Goal: Information Seeking & Learning: Understand process/instructions

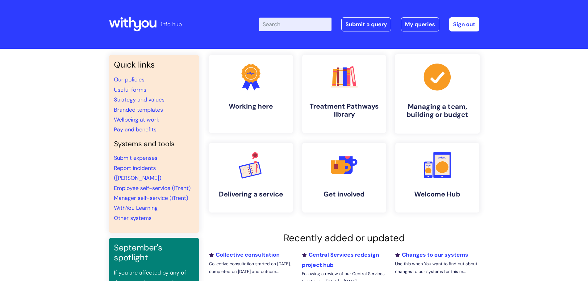
click at [418, 107] on h4 "Managing a team, building or budget" at bounding box center [436, 110] width 75 height 17
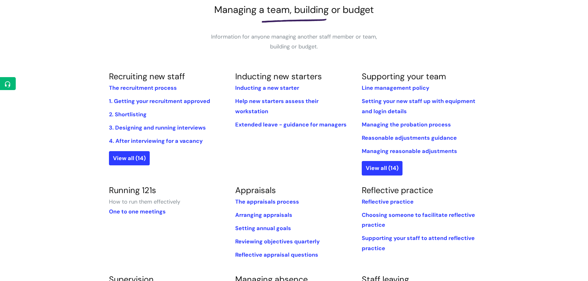
scroll to position [154, 0]
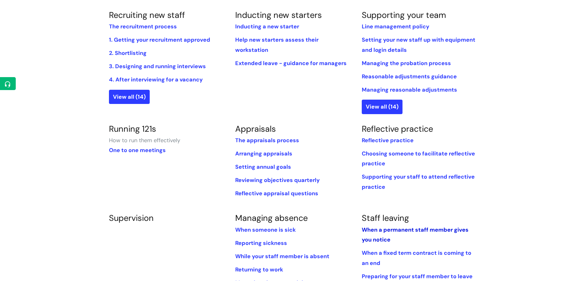
click at [400, 229] on link "When a permanent staff member gives you notice" at bounding box center [415, 234] width 107 height 17
